Goal: Transaction & Acquisition: Subscribe to service/newsletter

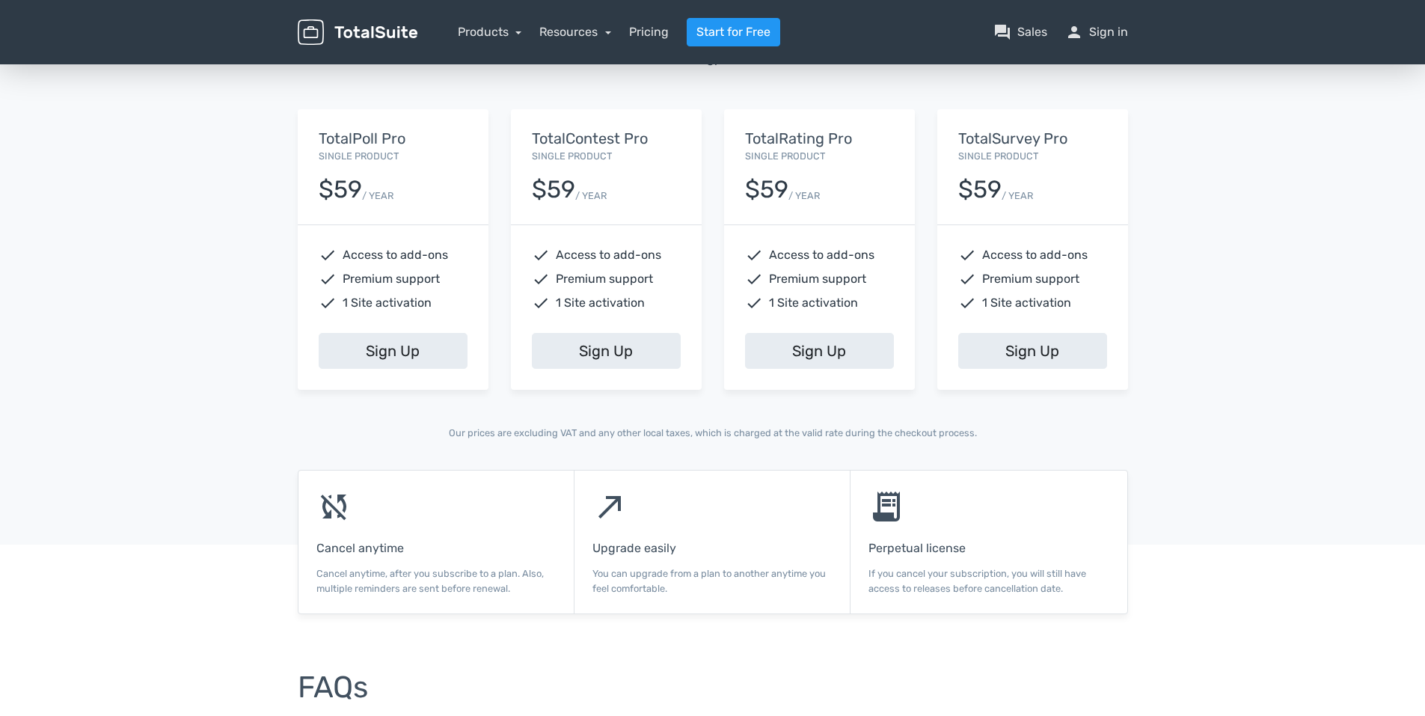
scroll to position [399, 0]
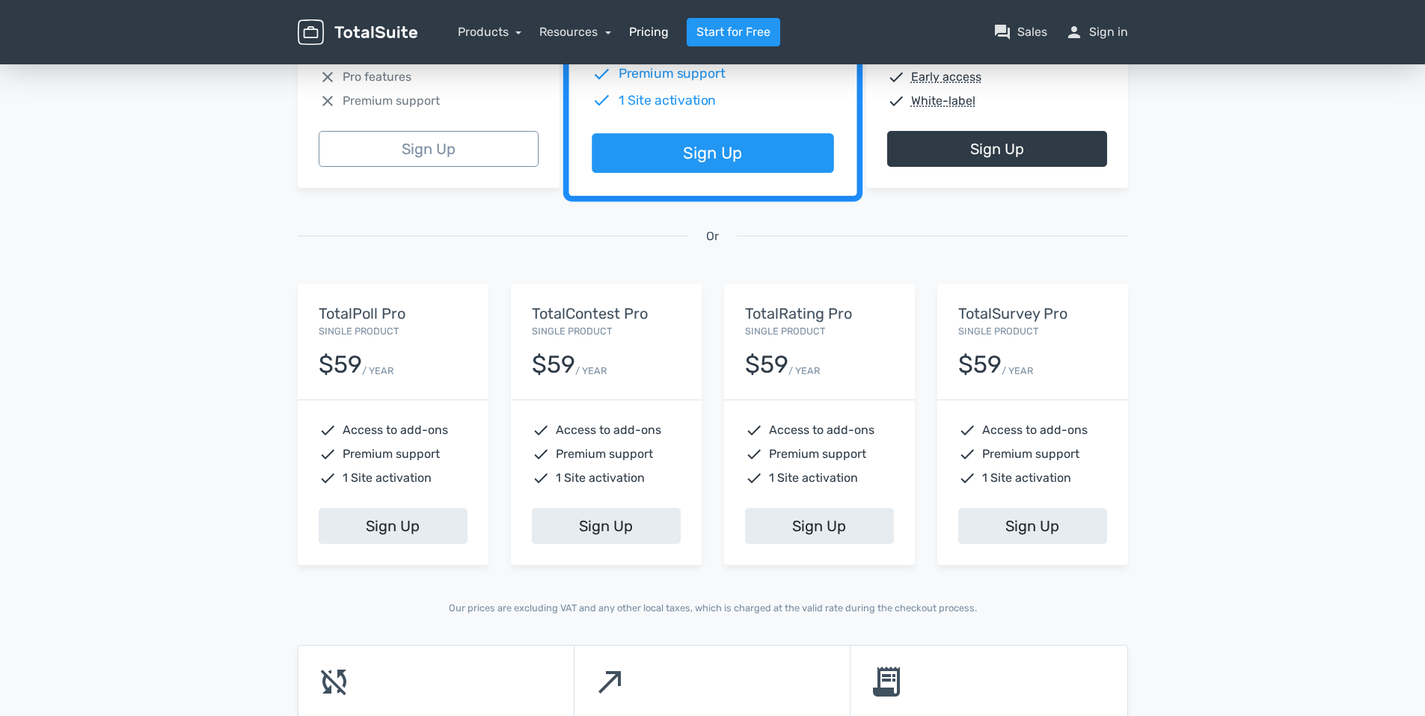
click at [637, 32] on link "Pricing" at bounding box center [649, 32] width 40 height 18
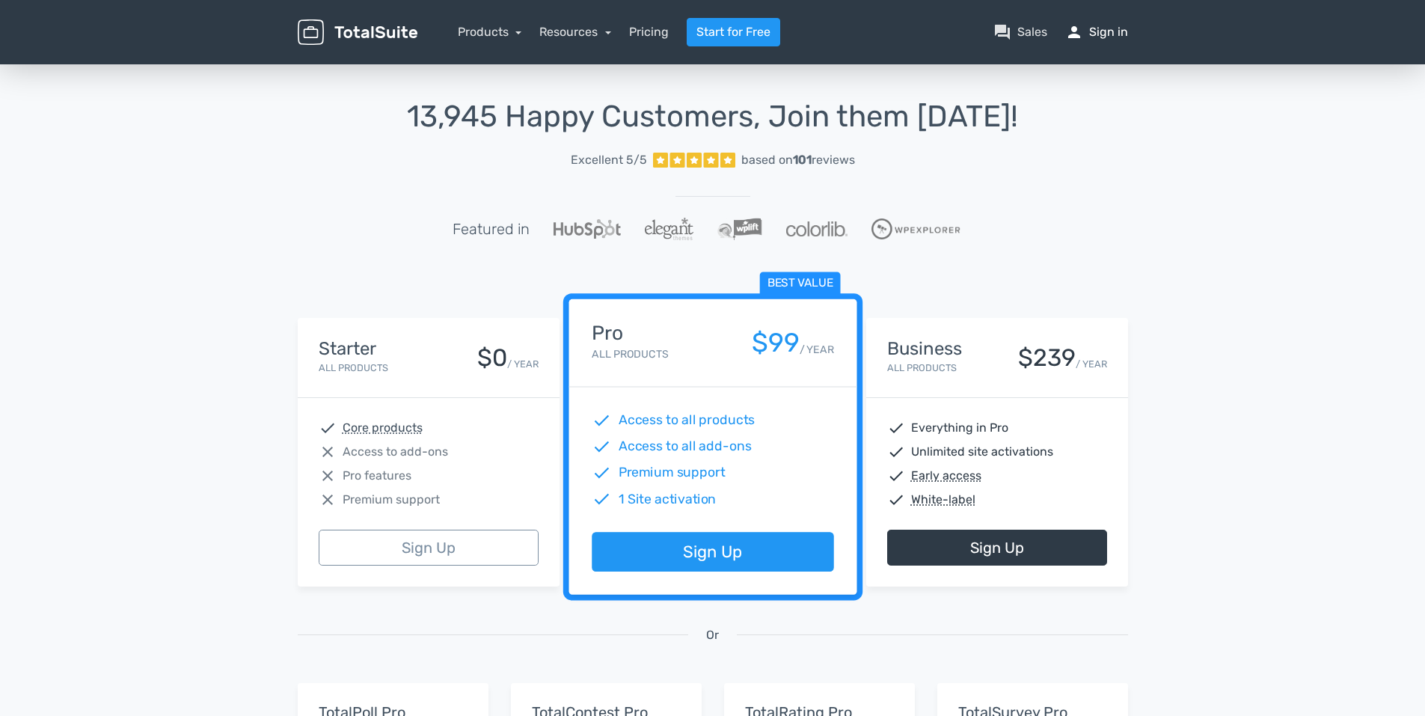
click at [1110, 29] on link "person Sign in" at bounding box center [1096, 32] width 63 height 18
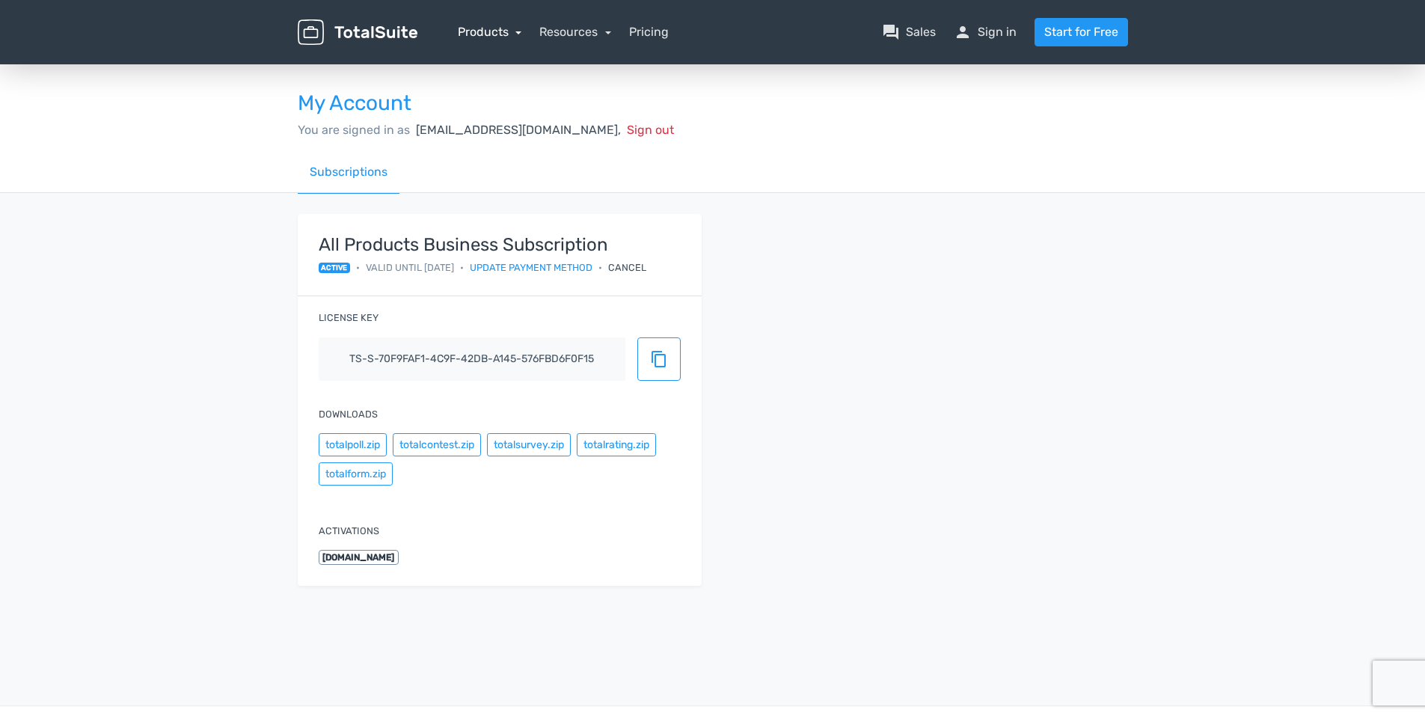
click at [486, 34] on link "Products" at bounding box center [490, 32] width 64 height 14
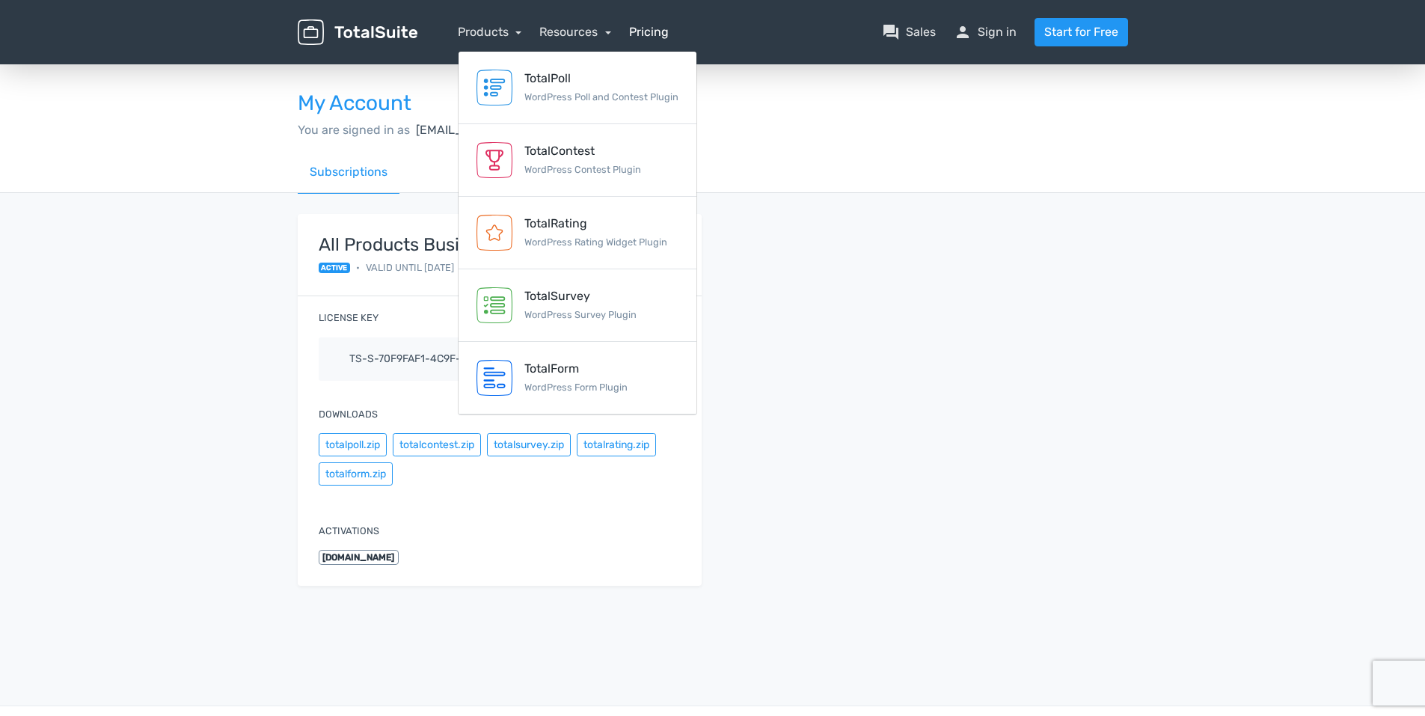
click at [634, 32] on link "Pricing" at bounding box center [649, 32] width 40 height 18
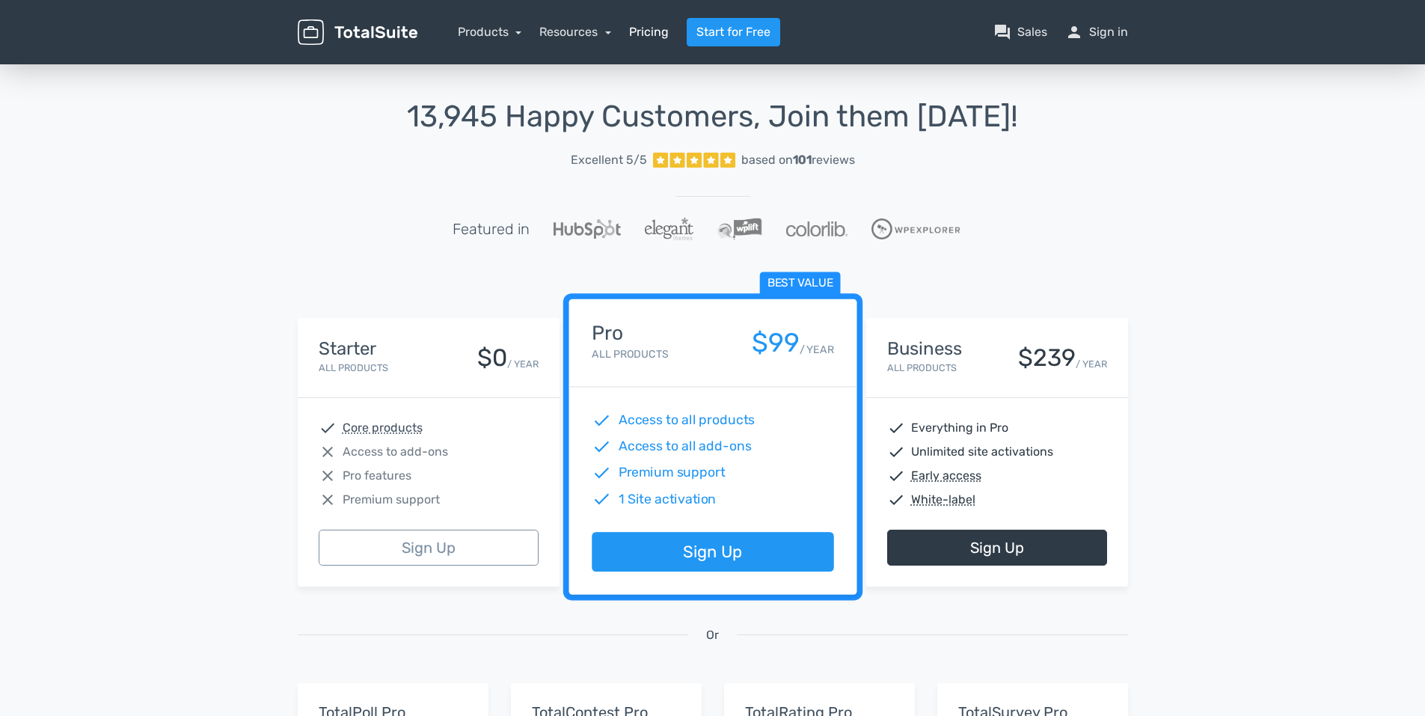
click at [633, 28] on link "Pricing" at bounding box center [649, 32] width 40 height 18
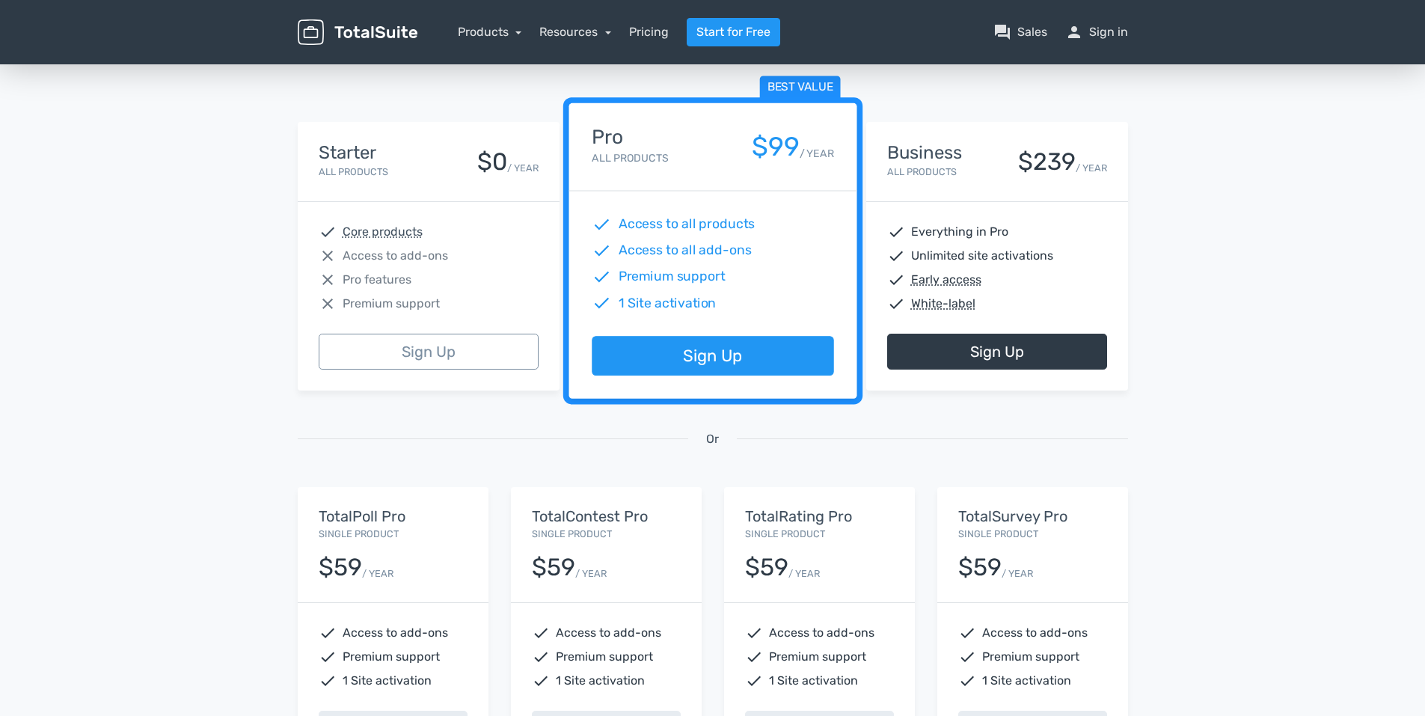
scroll to position [171, 0]
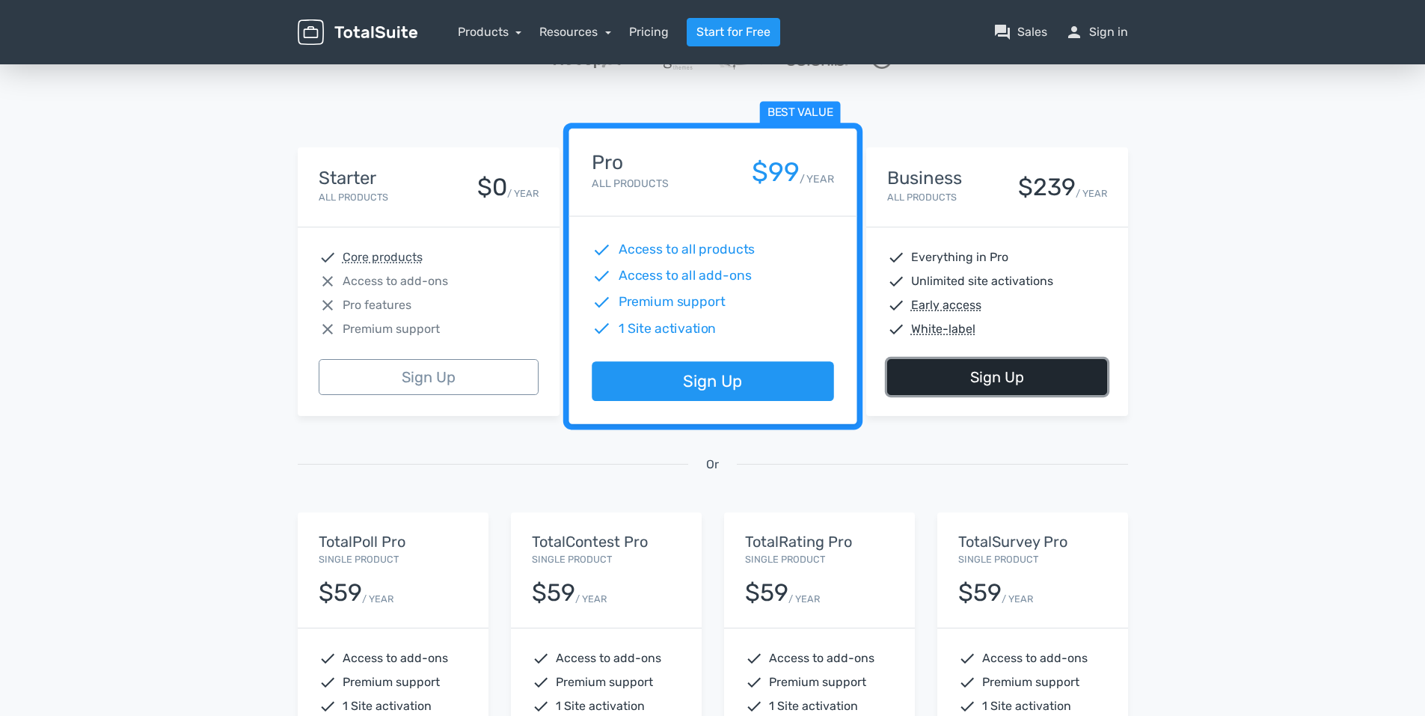
click at [1026, 379] on link "Sign Up" at bounding box center [997, 377] width 220 height 36
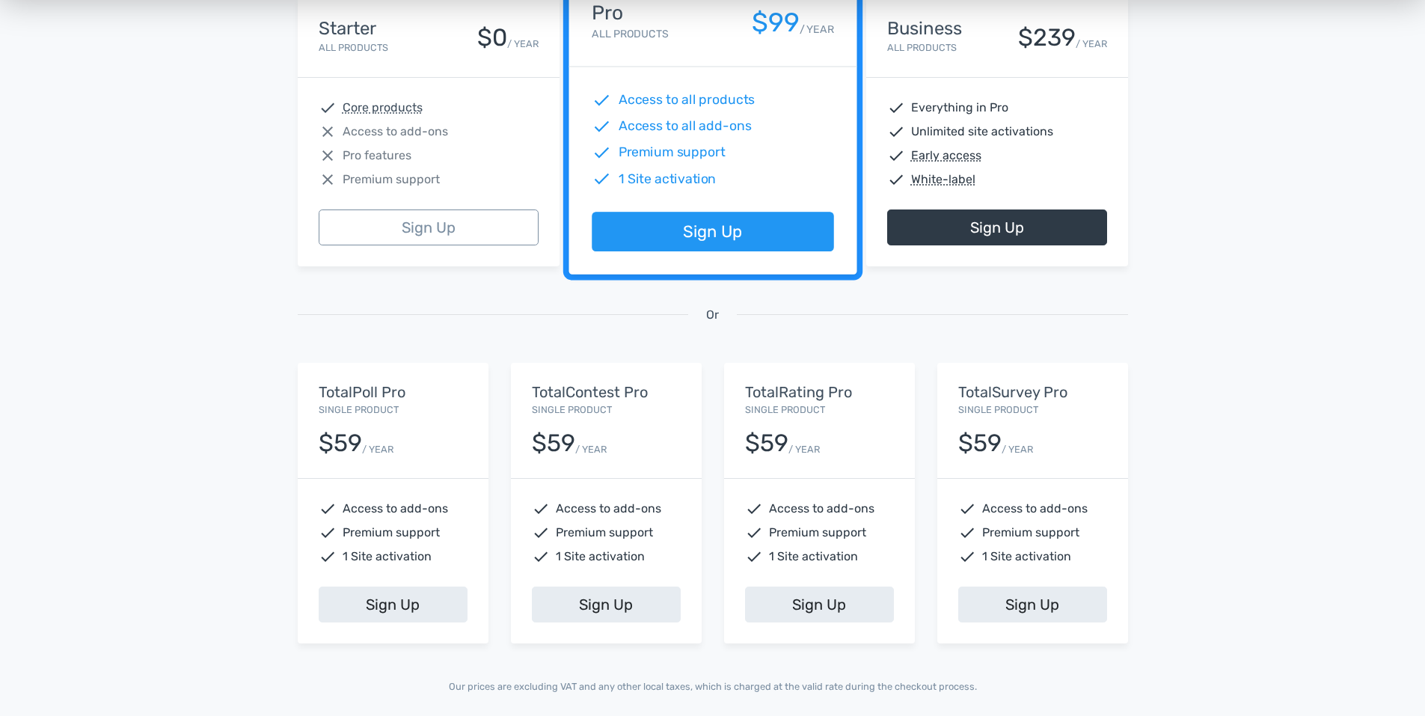
scroll to position [221, 0]
